Goal: Information Seeking & Learning: Learn about a topic

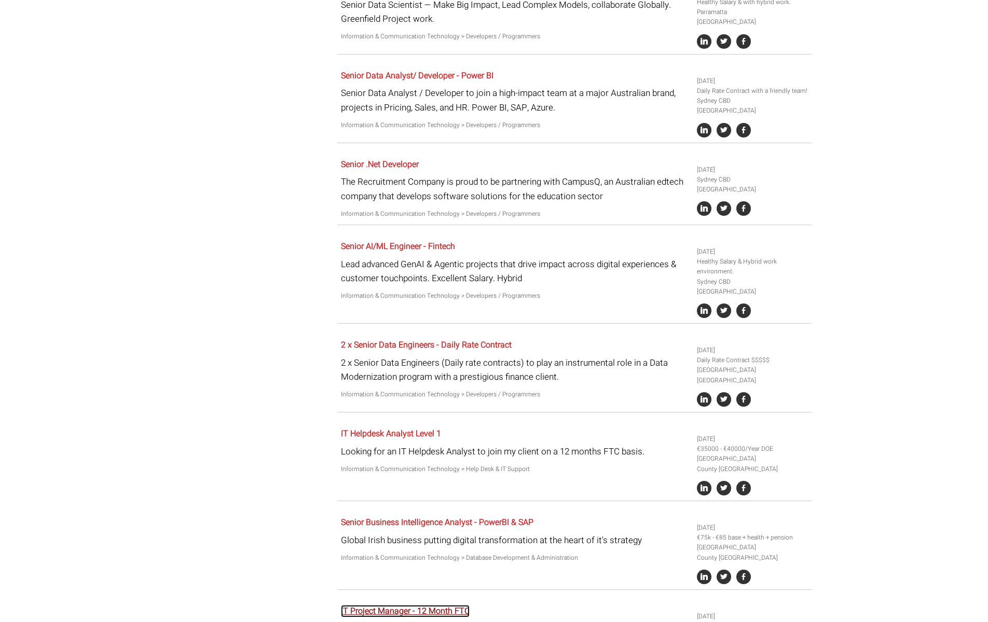
scroll to position [2062, 0]
